Goal: Transaction & Acquisition: Purchase product/service

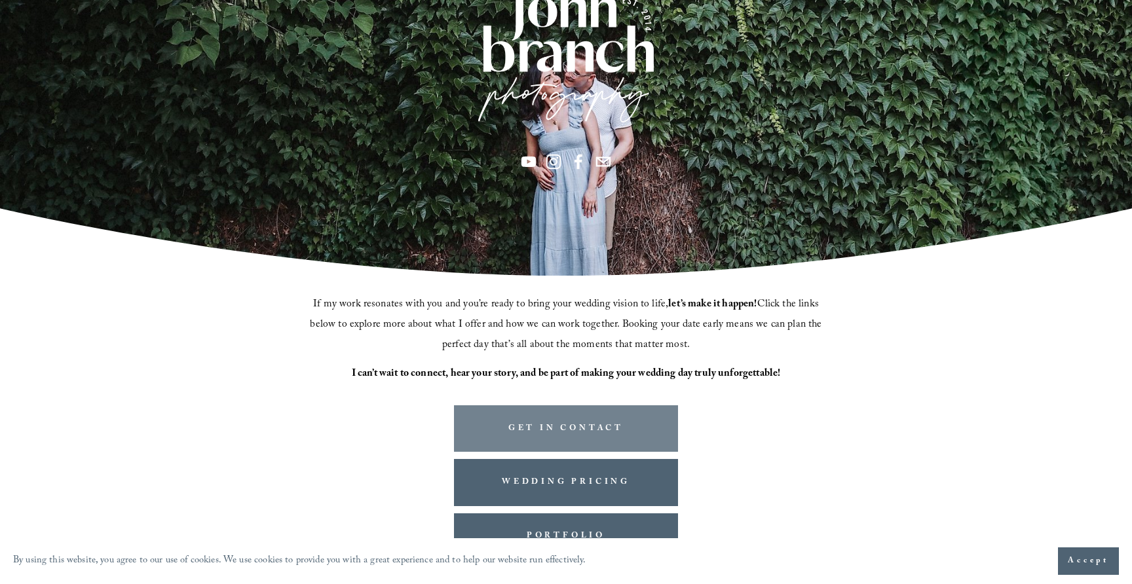
scroll to position [261, 0]
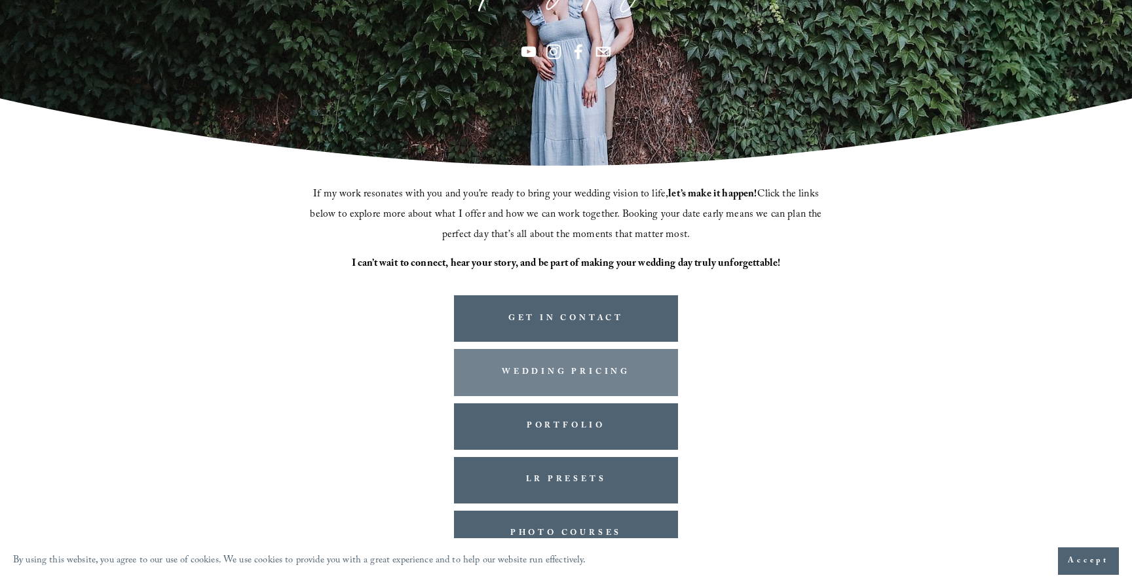
click at [589, 388] on link "WEDDING PRICING" at bounding box center [566, 372] width 224 height 47
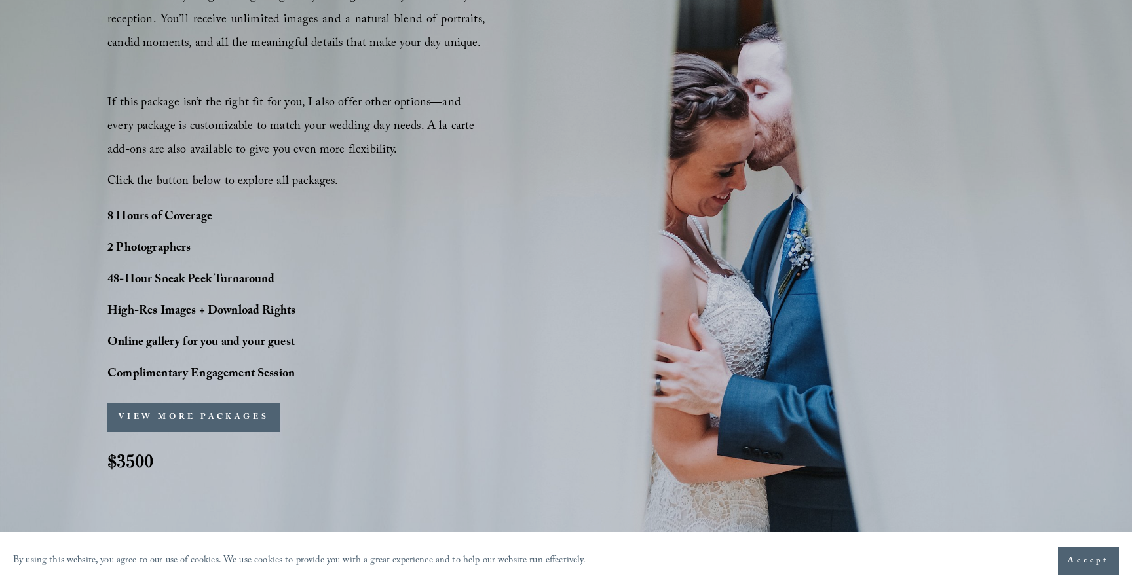
scroll to position [928, 0]
drag, startPoint x: 421, startPoint y: 340, endPoint x: 413, endPoint y: 343, distance: 8.5
click at [421, 340] on div "PERFECT PHOTO COVERAGE This package is the top choice for our couples and for g…" at bounding box center [566, 176] width 1132 height 639
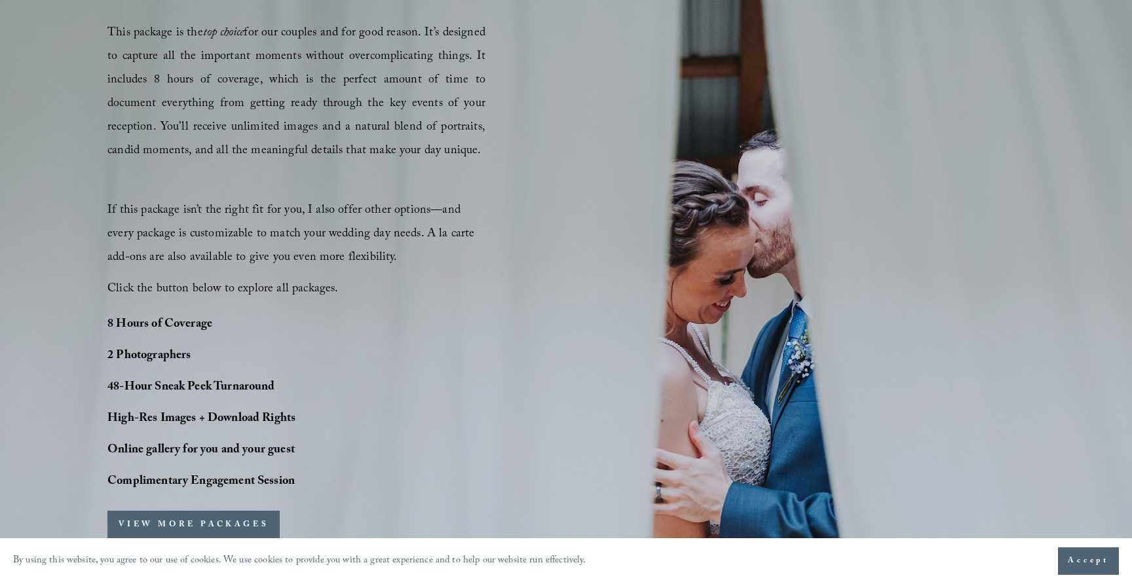
scroll to position [979, 0]
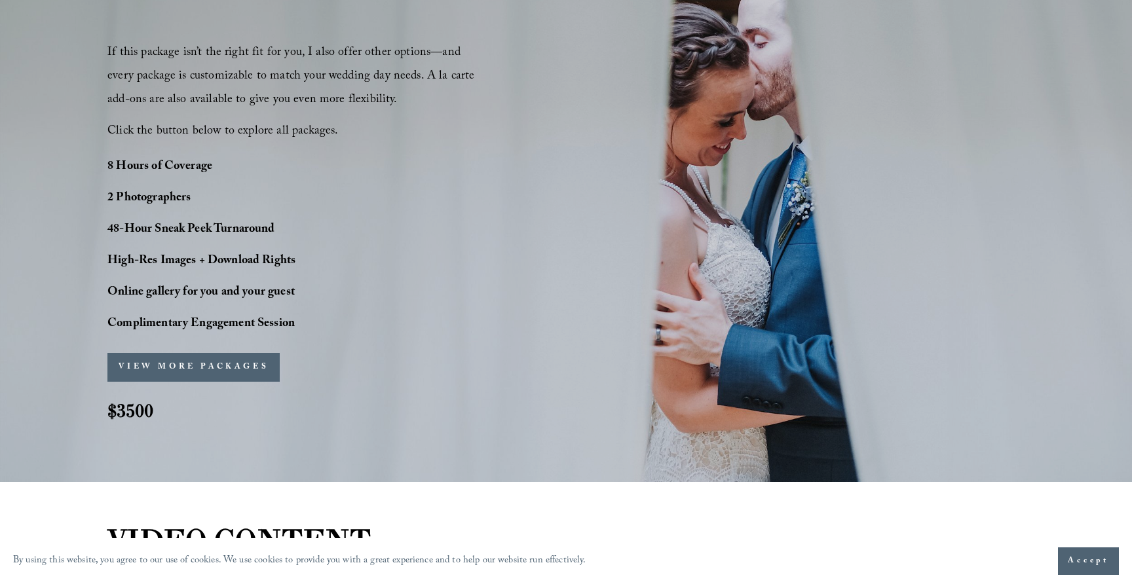
click at [273, 336] on div "PERFECT PHOTO COVERAGE This package is the top choice for our couples and for g…" at bounding box center [566, 125] width 1132 height 639
click at [243, 360] on button "VIEW MORE PACKAGES" at bounding box center [193, 367] width 172 height 29
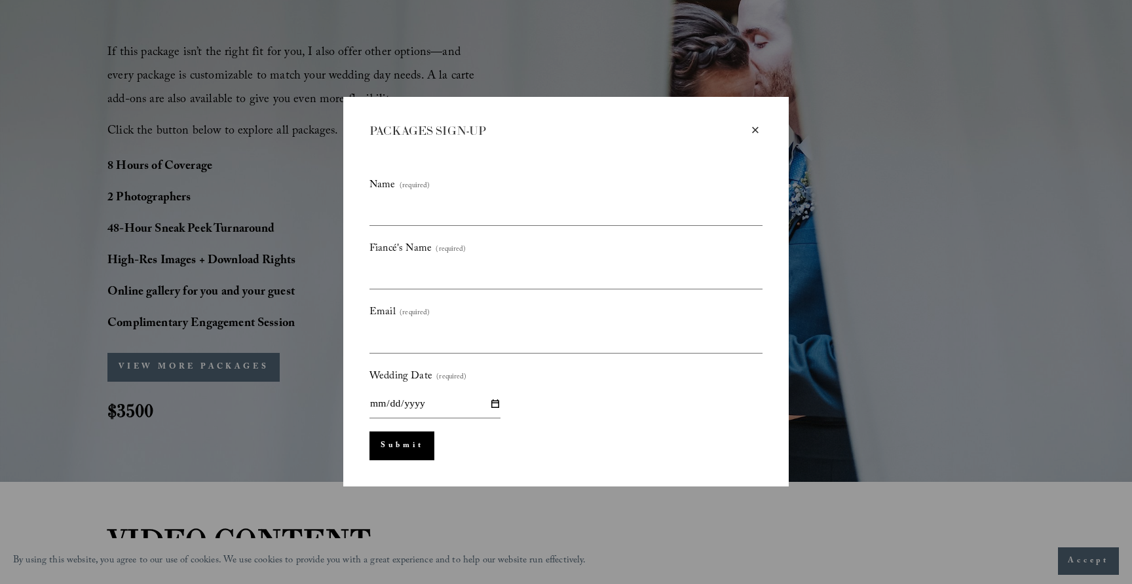
click at [747, 122] on div "× PACKAGES SIGN-UP Name (required) Fiancé's Name (required) Email (required) We…" at bounding box center [565, 292] width 445 height 390
click at [762, 122] on div "× PACKAGES SIGN-UP Name (required) Fiancé's Name (required) Email (required) We…" at bounding box center [565, 292] width 445 height 390
click at [753, 128] on div "×" at bounding box center [755, 130] width 14 height 14
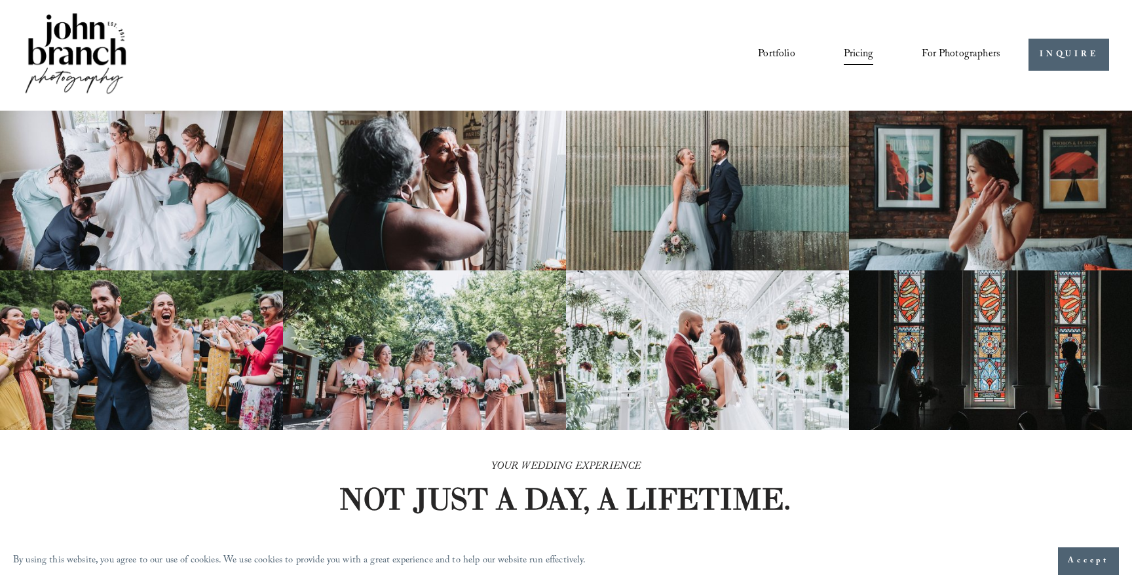
scroll to position [3, 0]
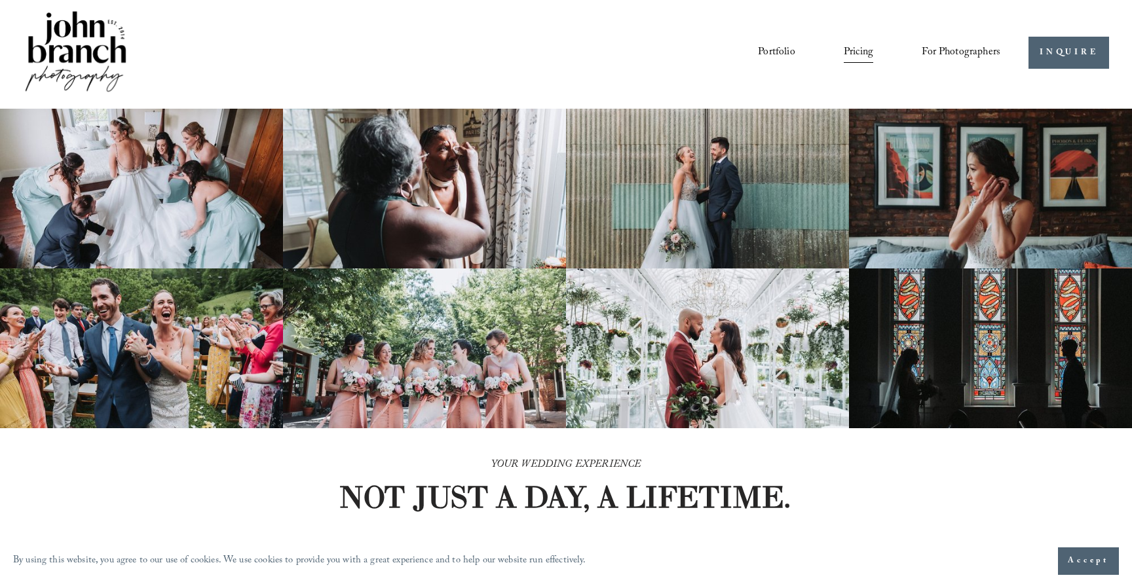
click at [765, 52] on link "Portfolio" at bounding box center [776, 53] width 37 height 22
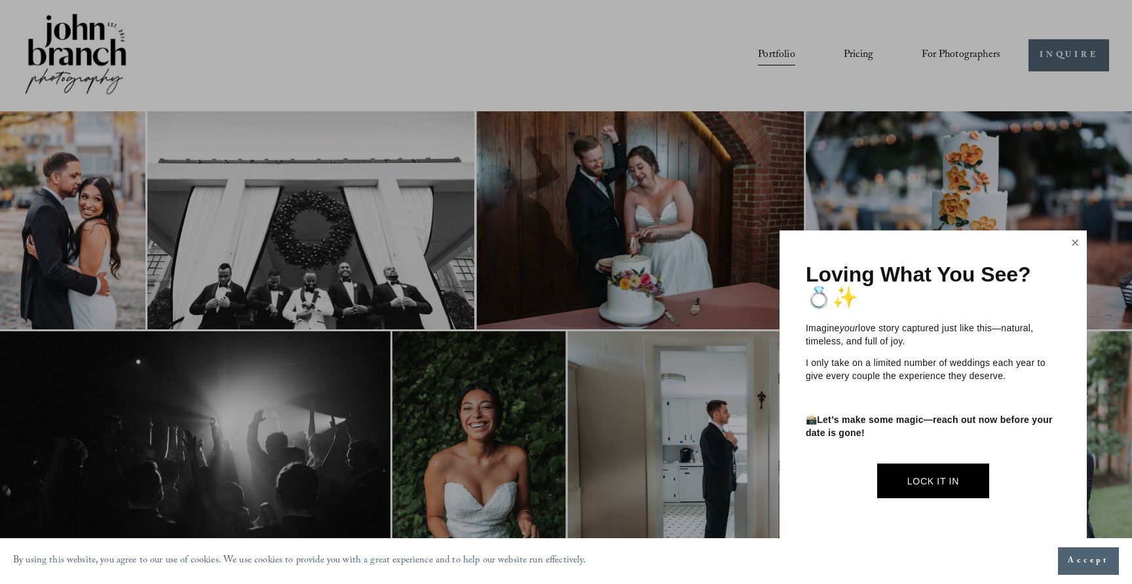
click at [1083, 244] on link "Close" at bounding box center [1075, 243] width 20 height 21
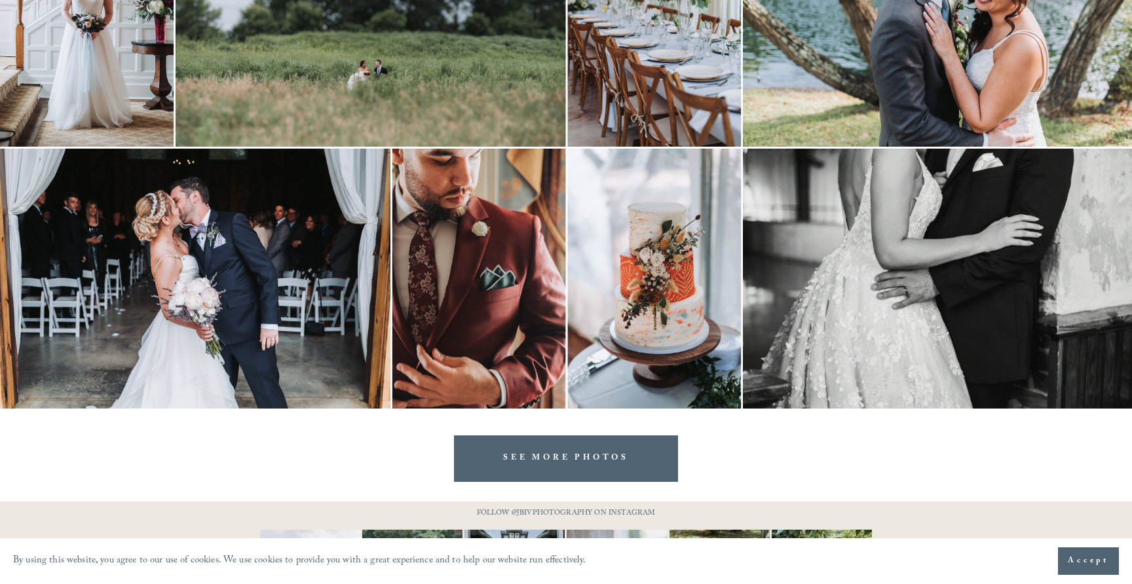
scroll to position [2829, 0]
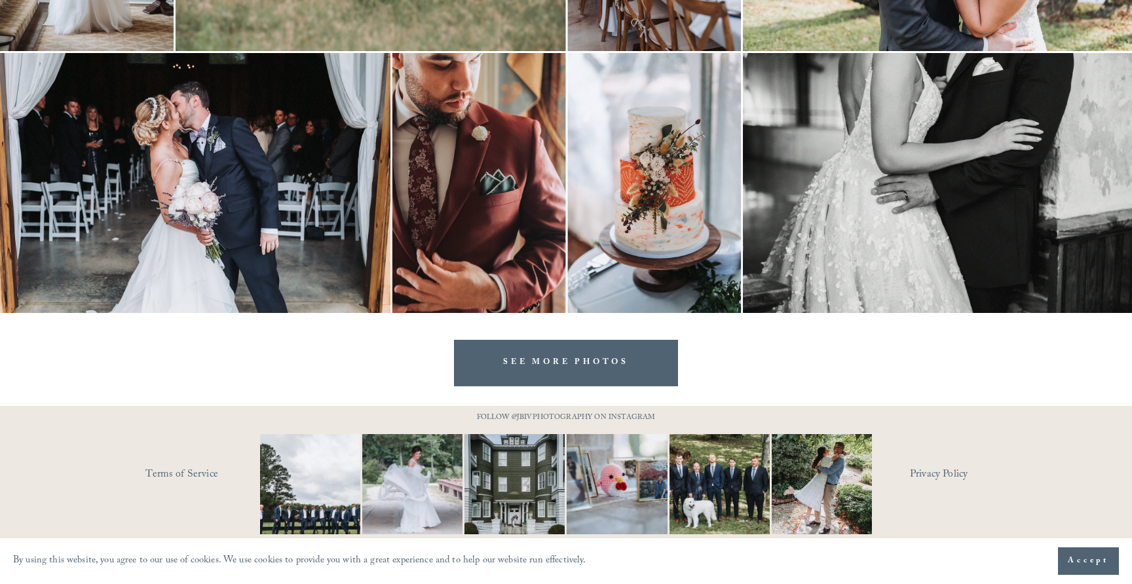
click at [577, 343] on link "SEE MORE PHOTOS" at bounding box center [566, 363] width 224 height 47
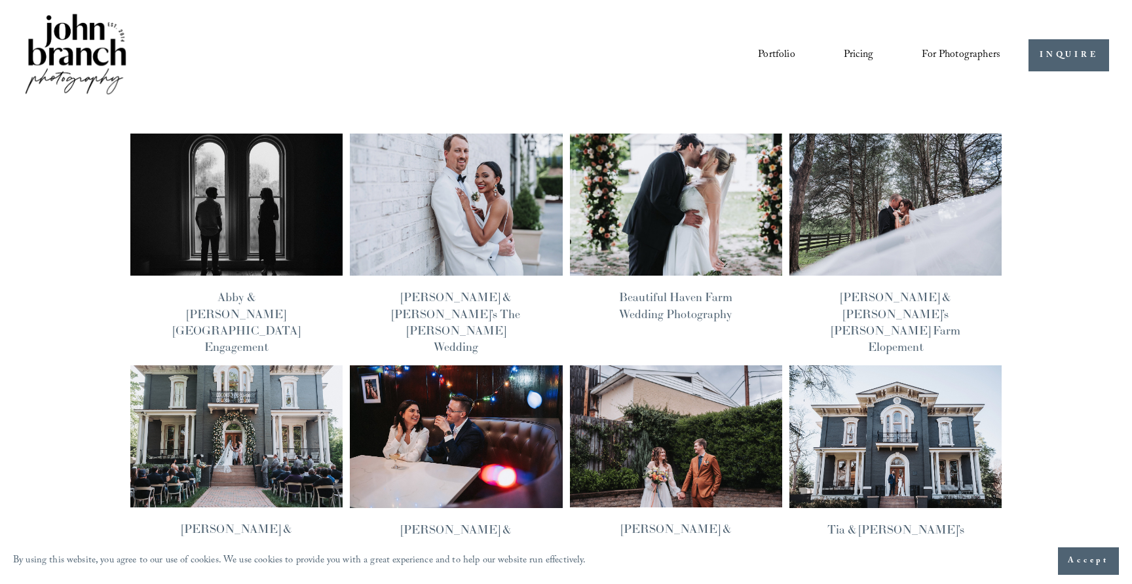
scroll to position [124, 0]
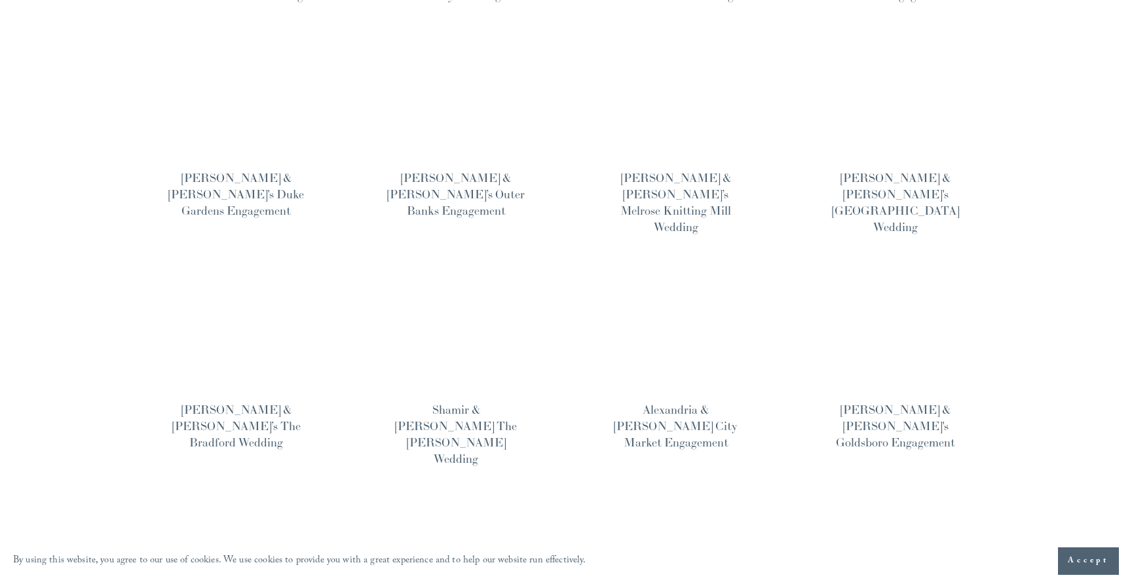
scroll to position [822, 0]
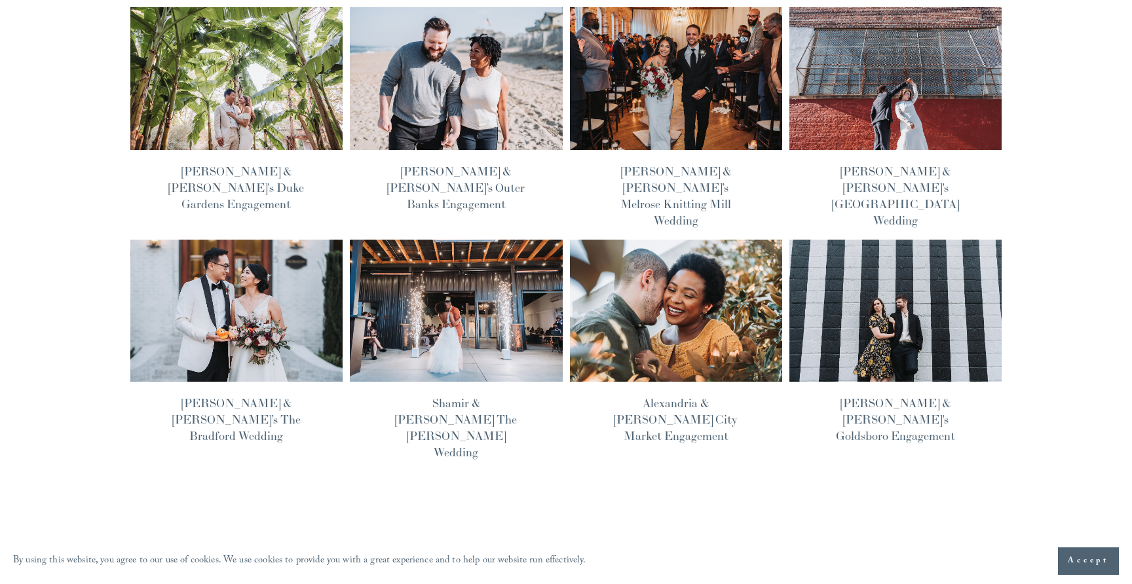
click at [248, 238] on img at bounding box center [236, 309] width 215 height 143
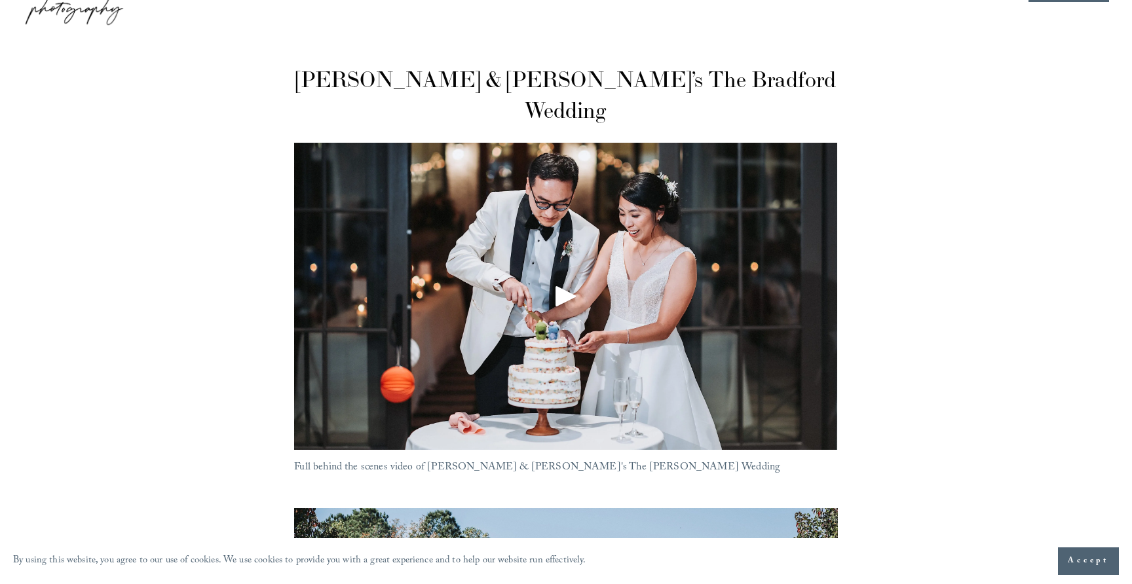
scroll to position [56, 0]
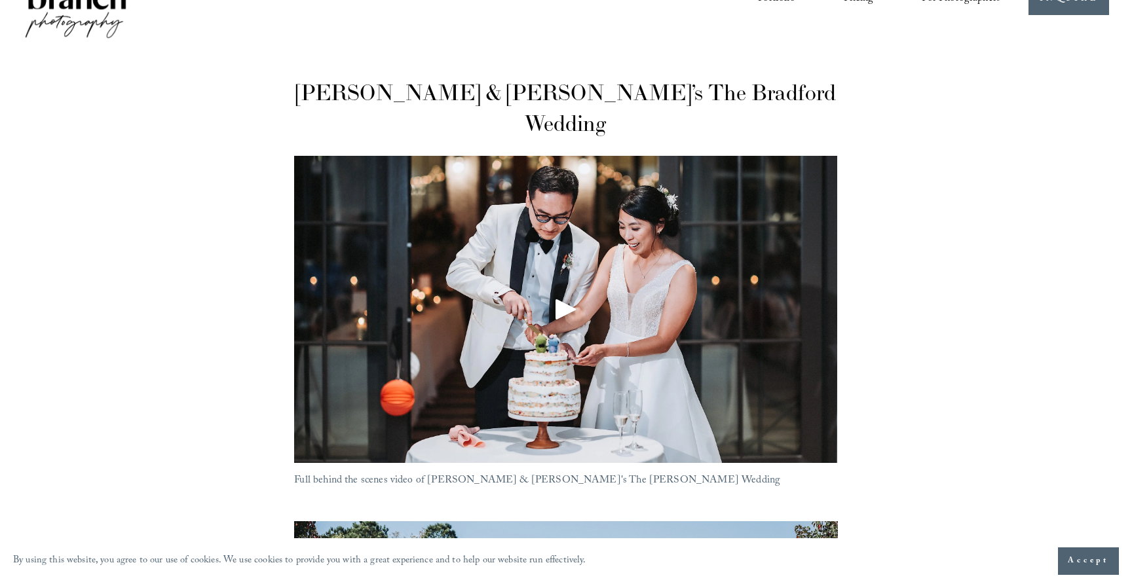
click at [574, 217] on div at bounding box center [565, 309] width 543 height 307
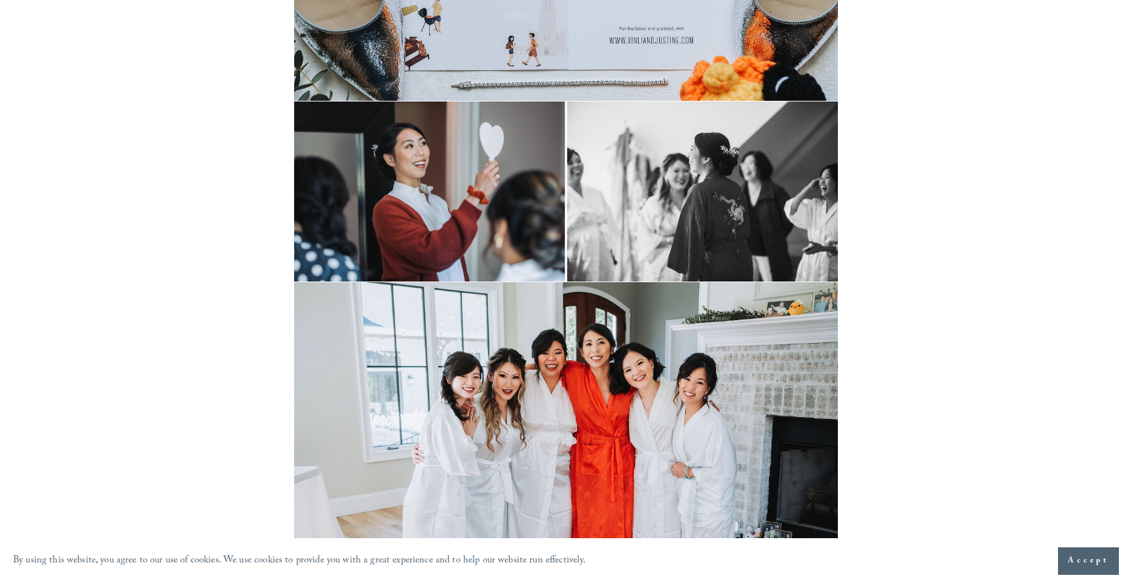
scroll to position [1565, 0]
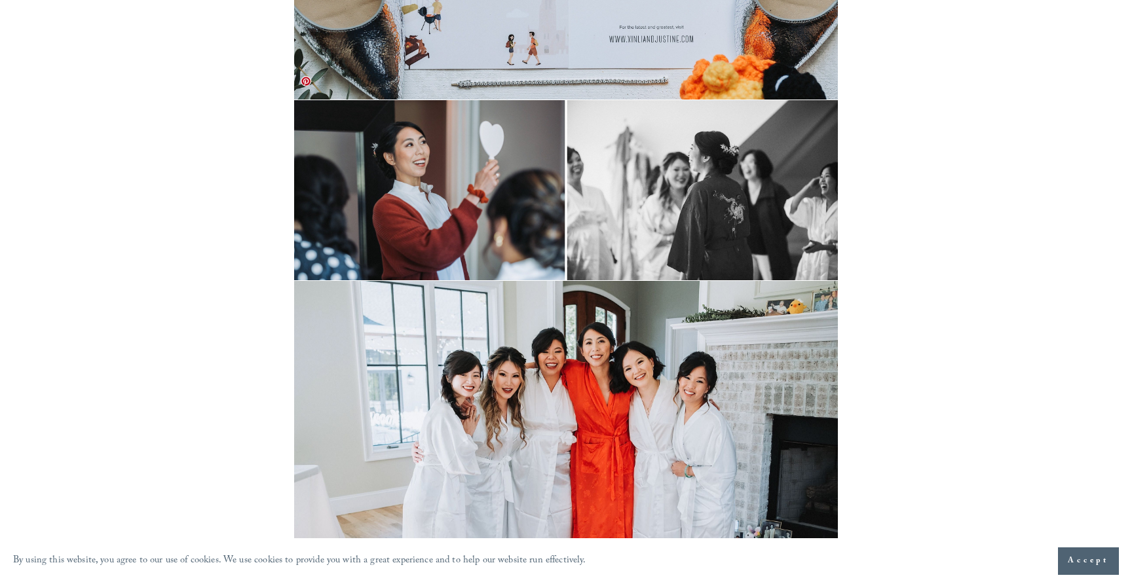
click at [434, 168] on img at bounding box center [565, 190] width 543 height 180
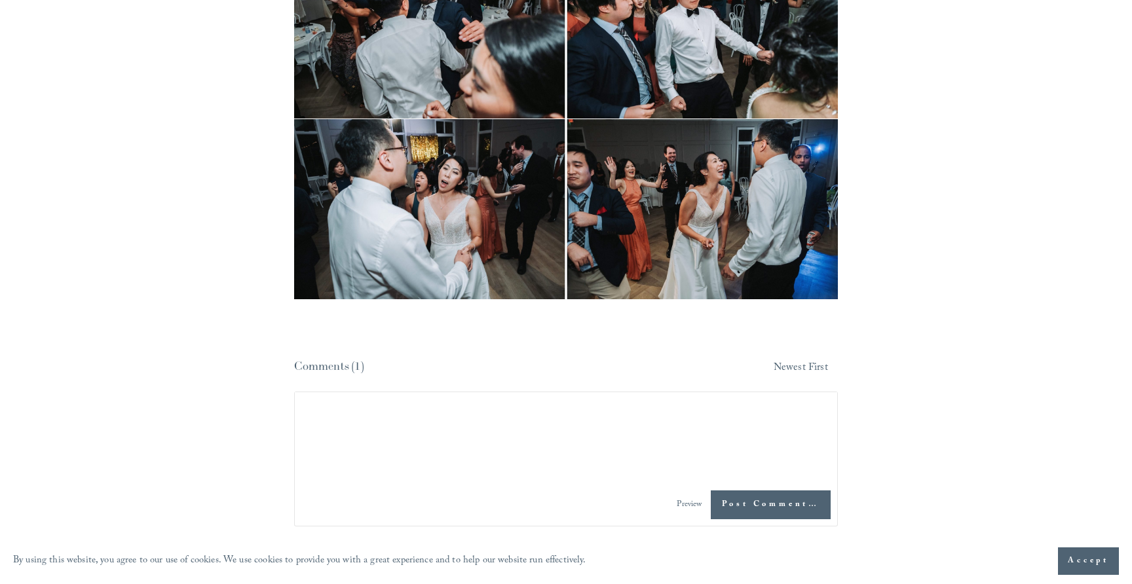
scroll to position [19286, 0]
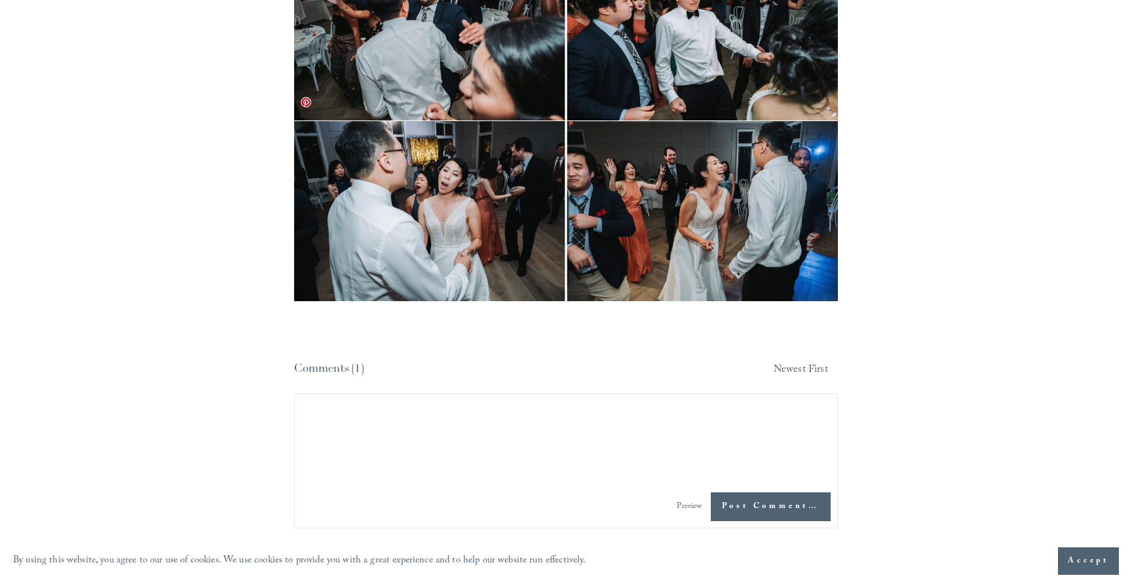
click at [702, 206] on img at bounding box center [565, 211] width 543 height 180
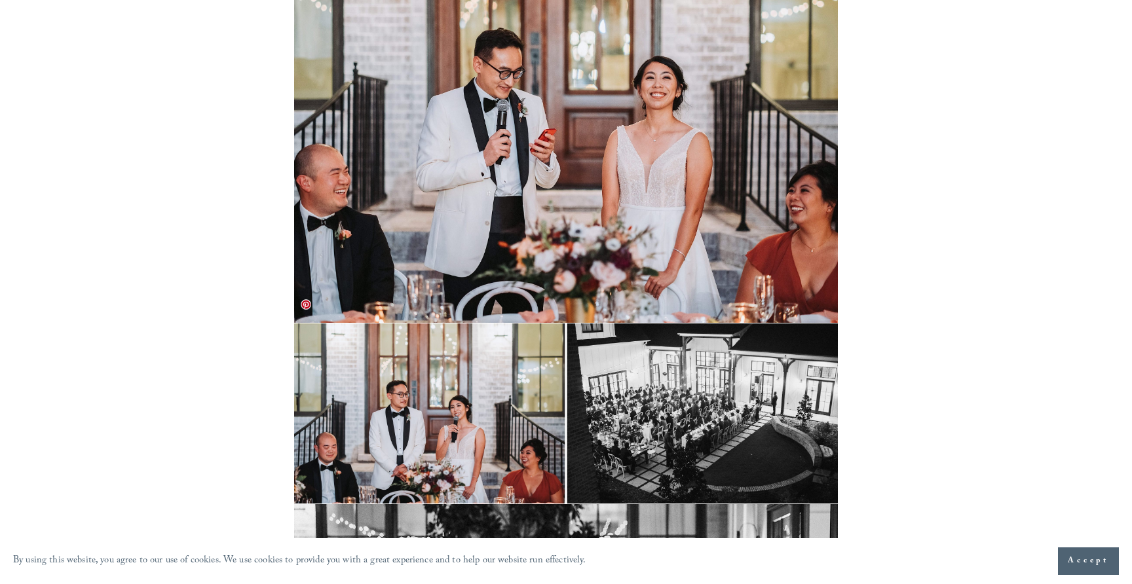
scroll to position [15319, 0]
